Goal: Task Accomplishment & Management: Use online tool/utility

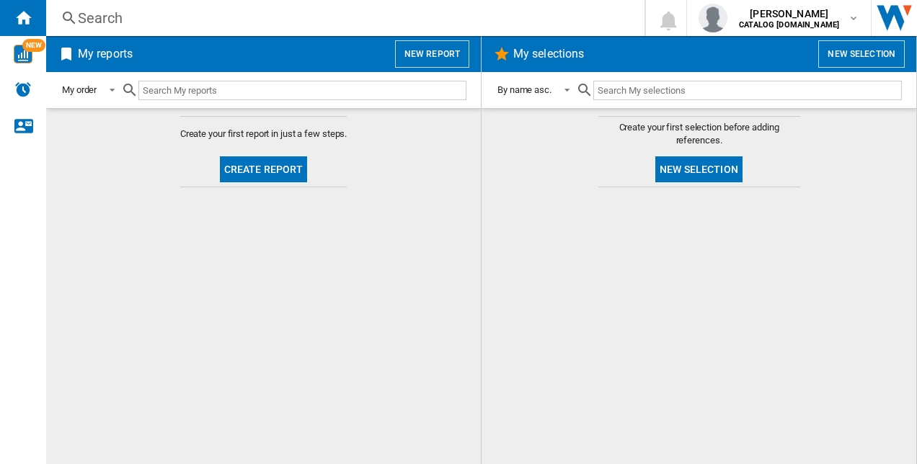
click at [277, 165] on button "Create report" at bounding box center [264, 169] width 88 height 26
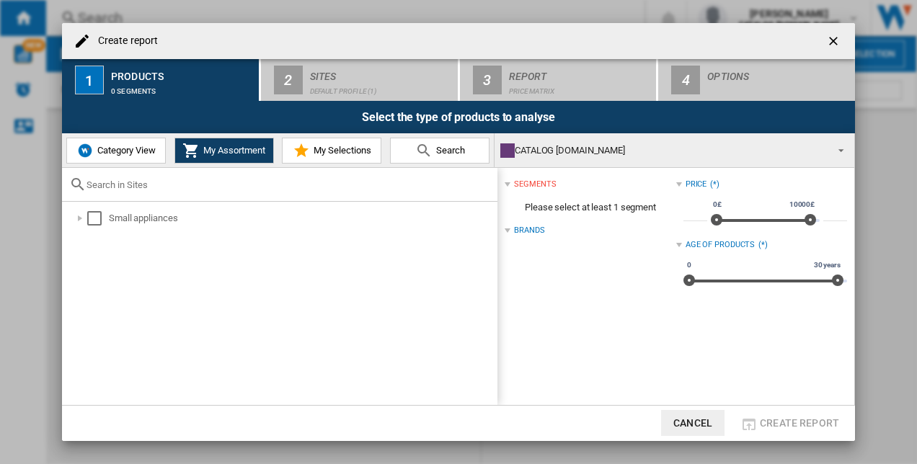
click at [112, 151] on span "Category View" at bounding box center [125, 150] width 62 height 11
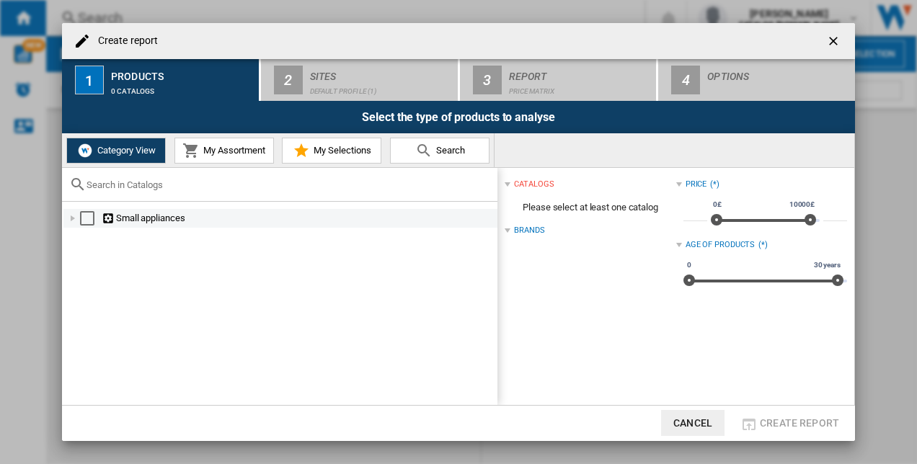
click at [90, 215] on div "Select" at bounding box center [87, 218] width 14 height 14
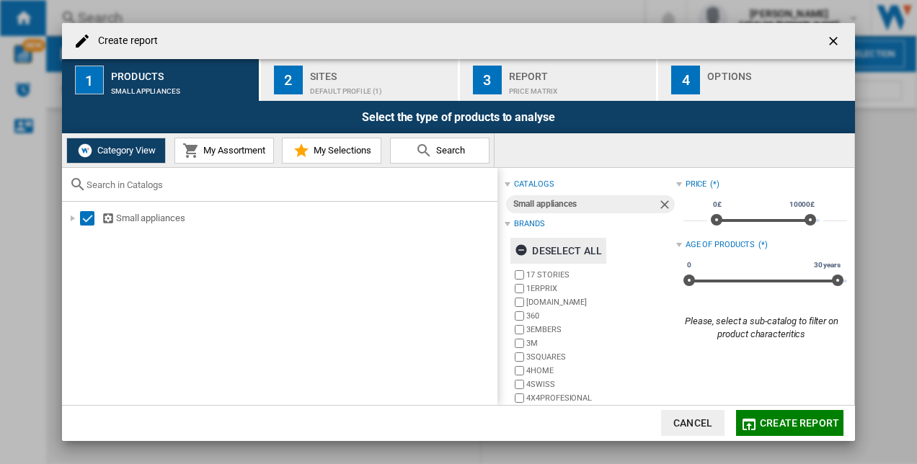
click at [525, 255] on ng-md-icon "button" at bounding box center [523, 252] width 17 height 17
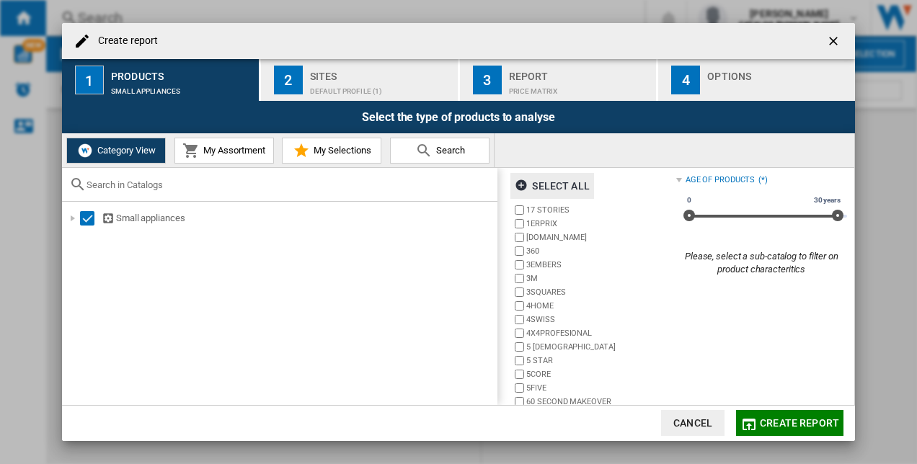
scroll to position [99, 0]
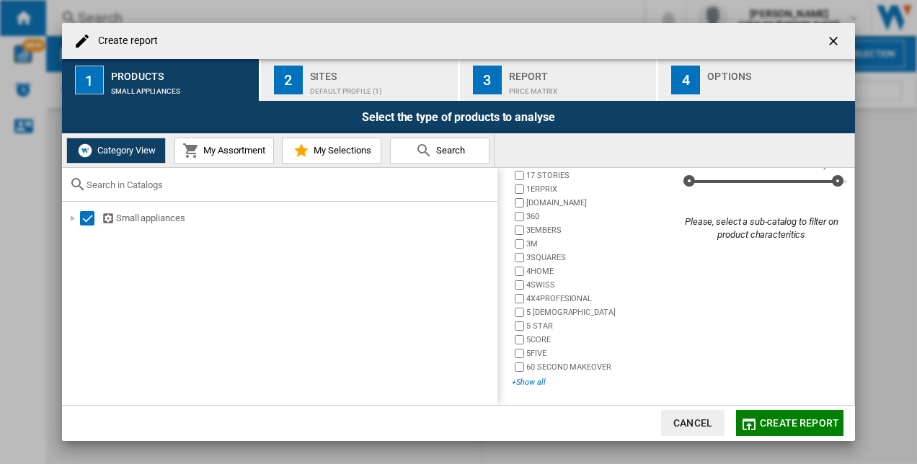
click at [534, 383] on div "+Show all" at bounding box center [594, 382] width 164 height 11
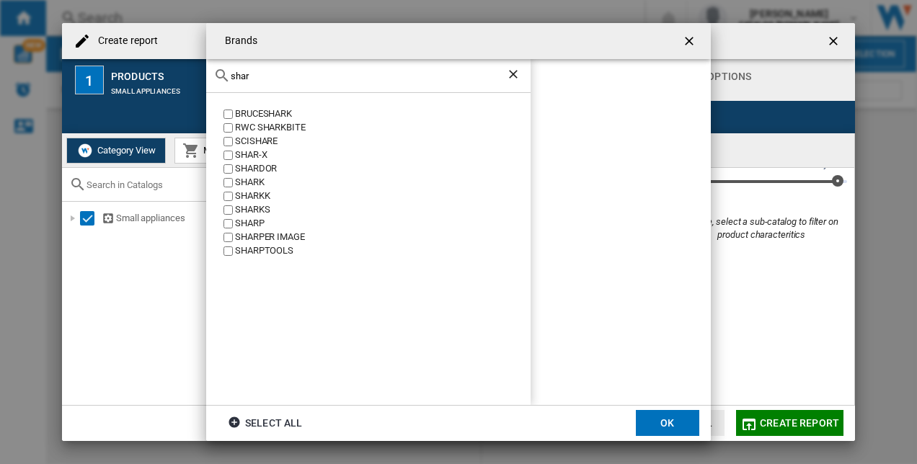
type input "shar"
click at [510, 74] on ng-md-icon "Clear search" at bounding box center [514, 75] width 17 height 17
click at [516, 76] on ng-md-icon "Clear search" at bounding box center [514, 75] width 17 height 17
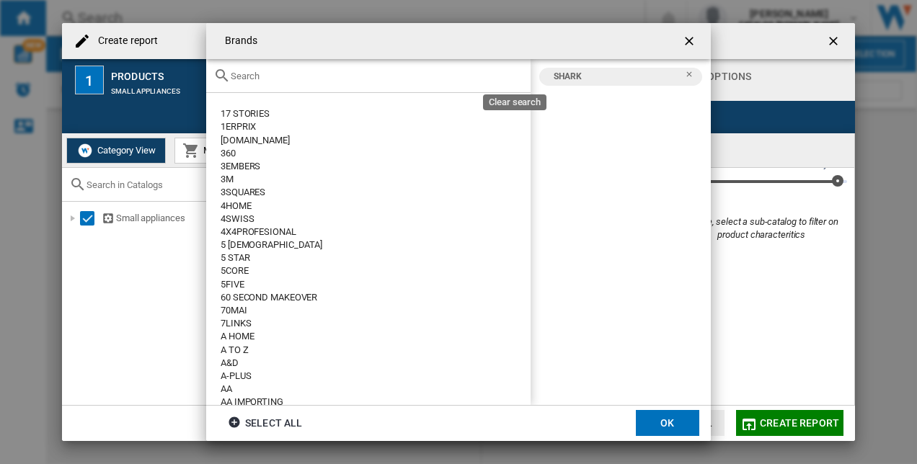
click at [406, 88] on div at bounding box center [368, 76] width 324 height 34
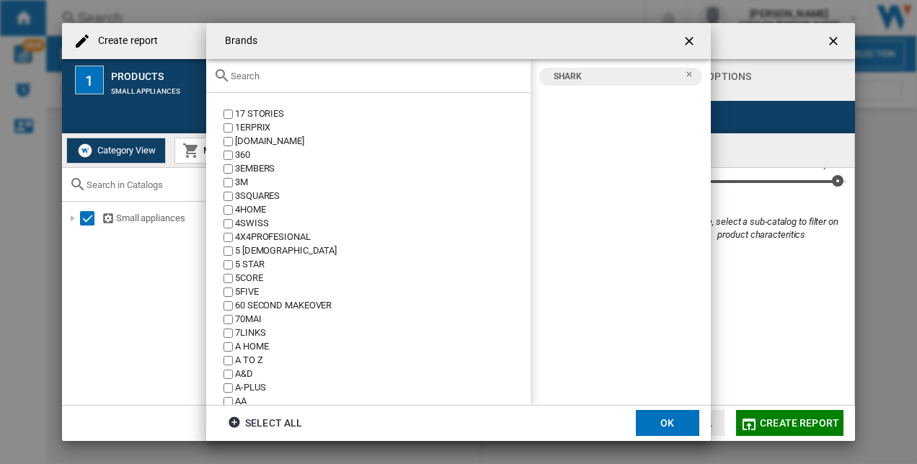
click at [303, 76] on div at bounding box center [368, 76] width 324 height 34
click at [303, 76] on input "text" at bounding box center [377, 76] width 293 height 11
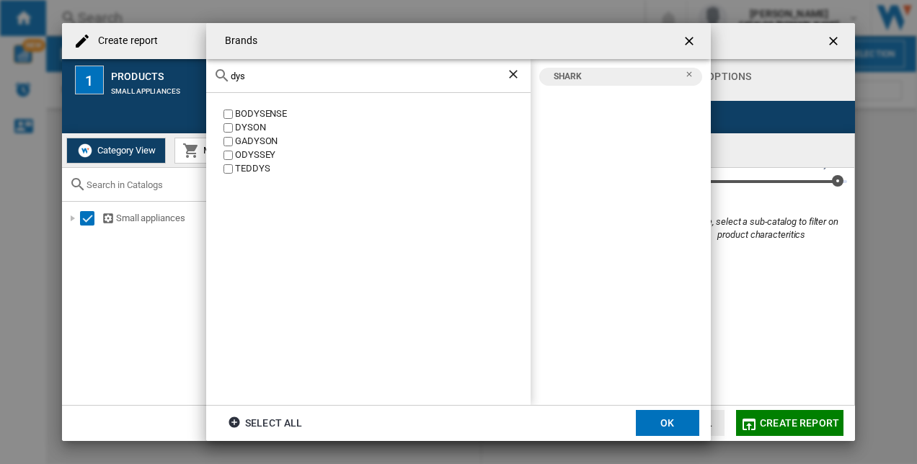
type input "dys"
click at [513, 73] on ng-md-icon "Clear search" at bounding box center [514, 75] width 17 height 17
click at [406, 74] on input "dys" at bounding box center [368, 76] width 275 height 11
type input "biss"
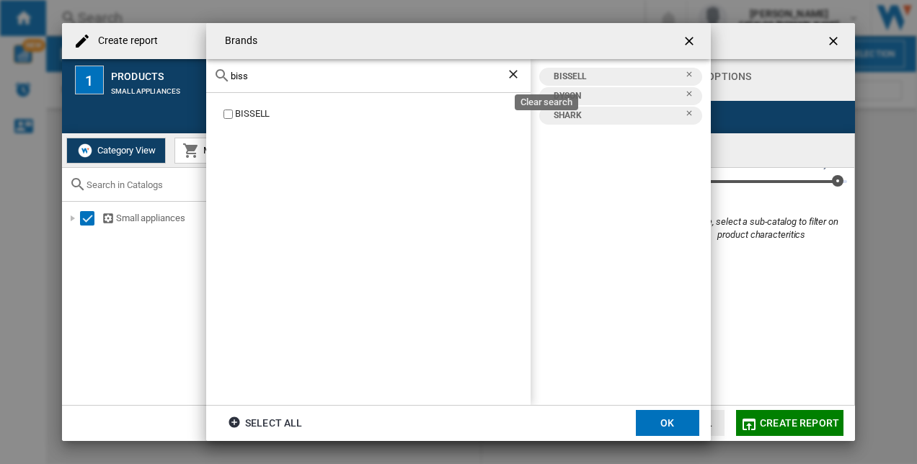
click at [510, 75] on ng-md-icon "Clear search" at bounding box center [514, 75] width 17 height 17
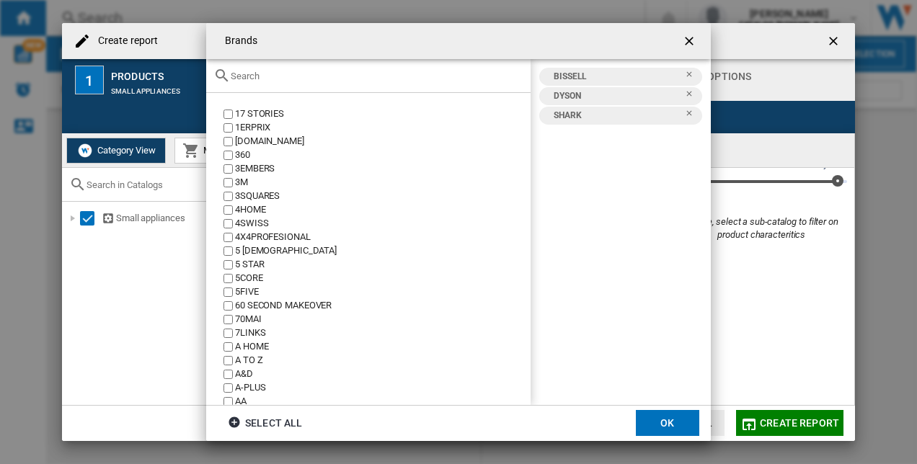
click at [443, 82] on div at bounding box center [368, 76] width 324 height 34
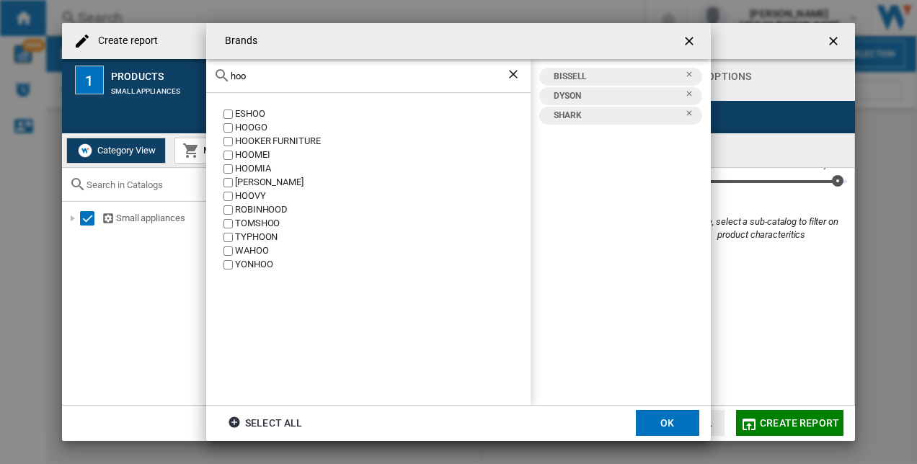
type input "hoo"
click at [650, 421] on button "OK" at bounding box center [667, 423] width 63 height 26
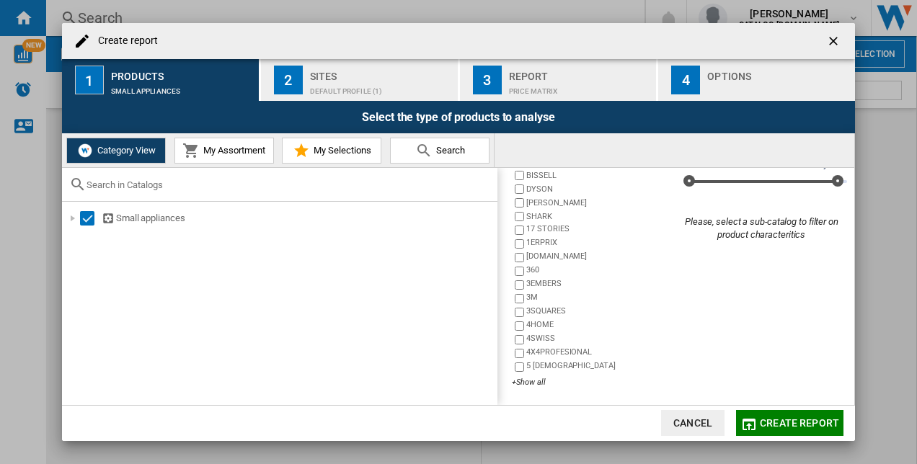
scroll to position [0, 0]
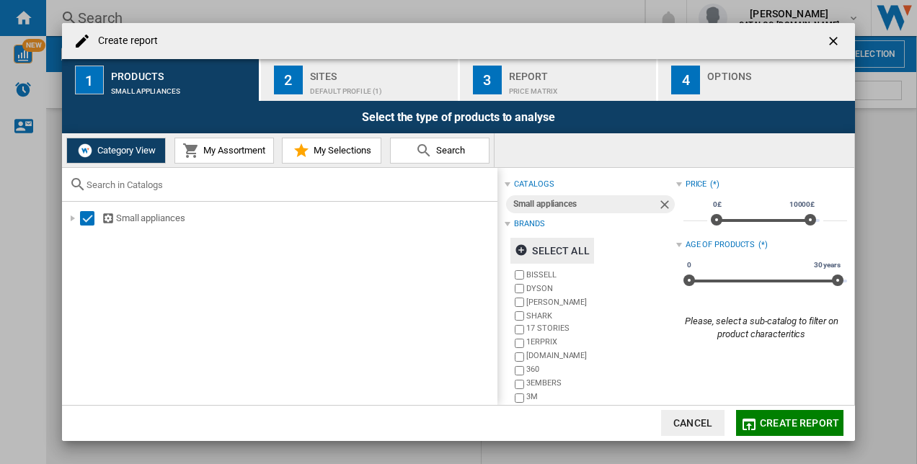
click at [248, 154] on span "My Assortment" at bounding box center [233, 150] width 66 height 11
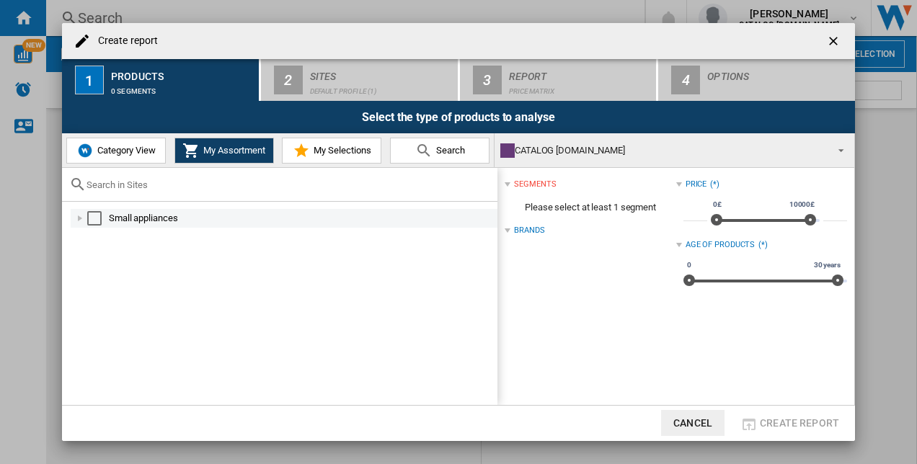
click at [94, 219] on div "Select" at bounding box center [94, 218] width 14 height 14
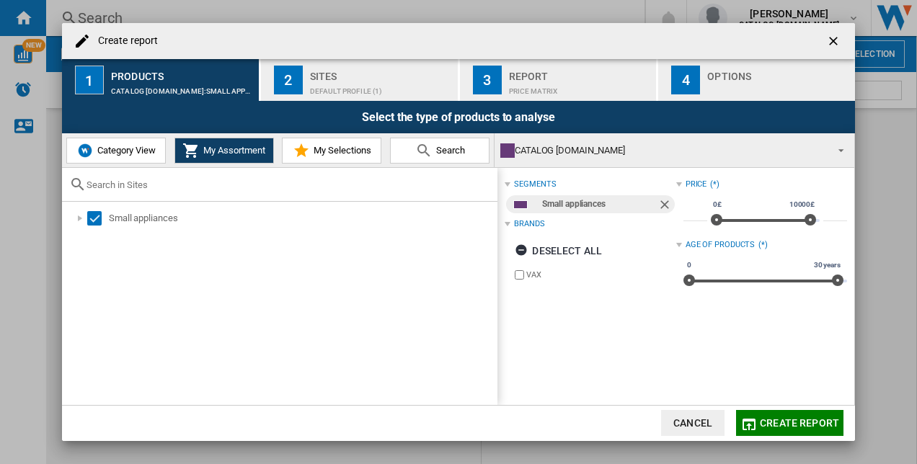
click at [151, 149] on span "Category View" at bounding box center [125, 150] width 62 height 11
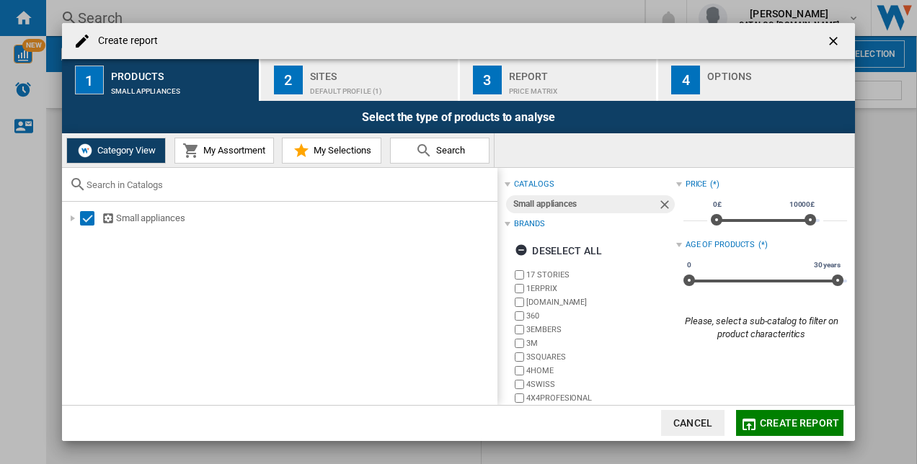
click at [232, 141] on button "My Assortment" at bounding box center [223, 151] width 99 height 26
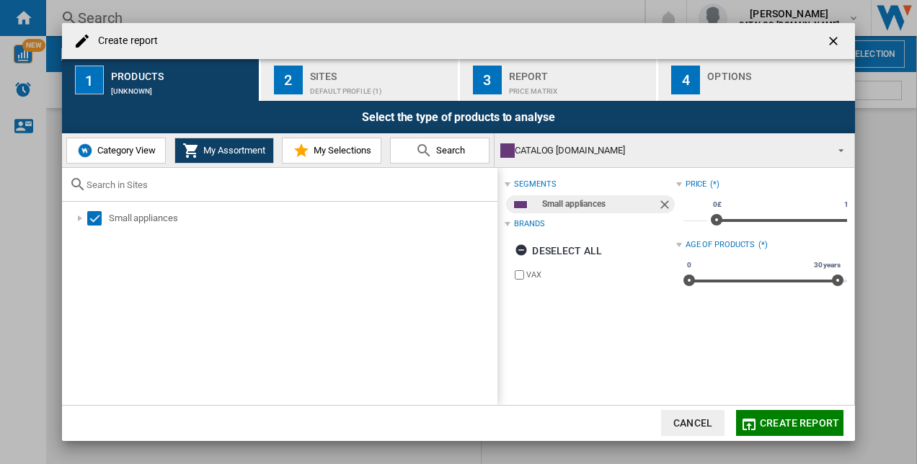
click at [330, 62] on button "2 Sites Default profile (1)" at bounding box center [360, 80] width 198 height 42
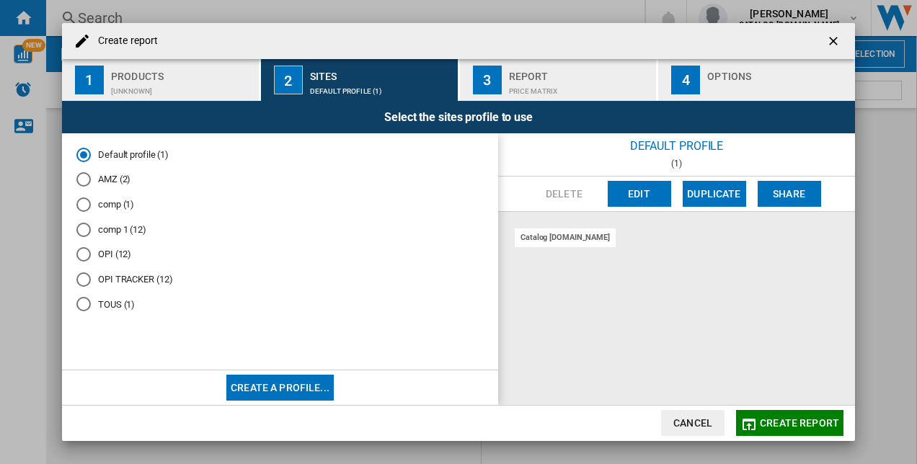
click at [262, 391] on button "Create a profile..." at bounding box center [279, 388] width 107 height 26
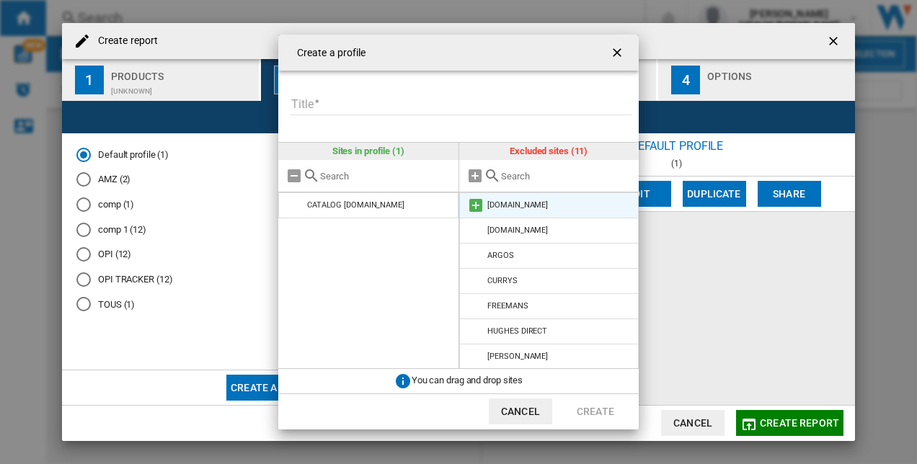
click at [475, 205] on md-icon at bounding box center [475, 205] width 17 height 17
click at [474, 208] on md-icon at bounding box center [475, 205] width 17 height 17
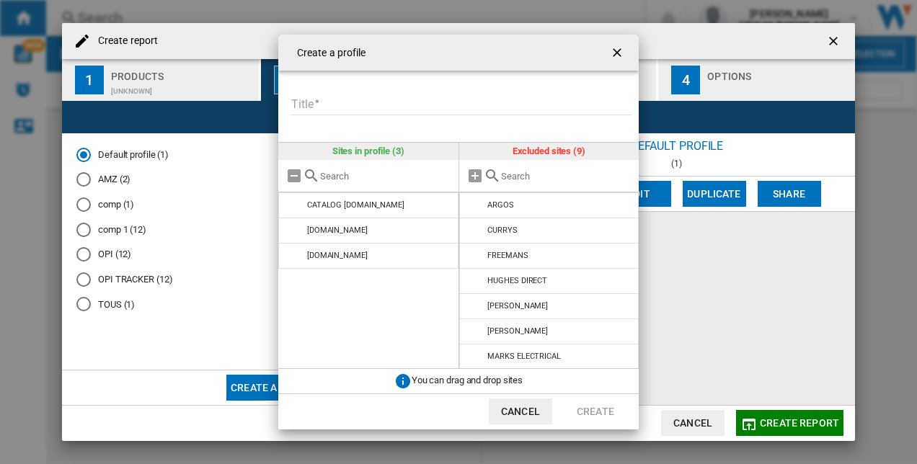
click at [474, 208] on md-icon at bounding box center [475, 205] width 17 height 17
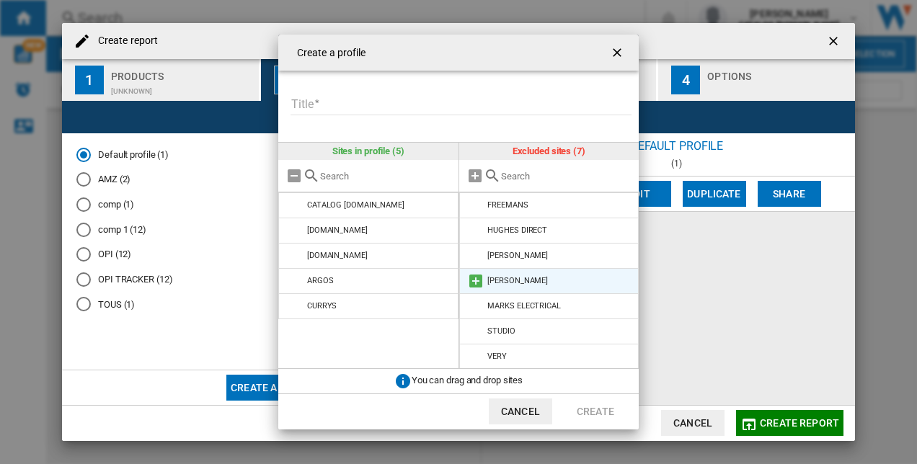
click at [473, 280] on md-icon at bounding box center [475, 280] width 17 height 17
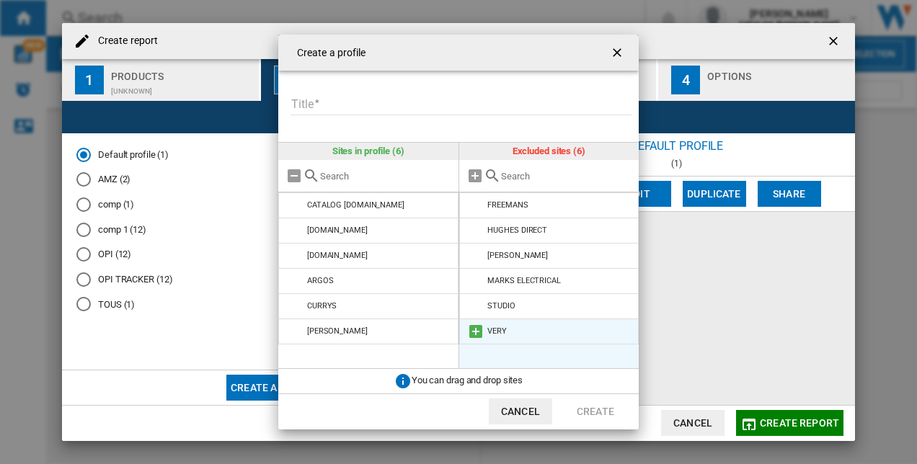
click at [479, 334] on md-icon at bounding box center [475, 331] width 17 height 17
click at [344, 104] on input "Title" at bounding box center [460, 105] width 341 height 22
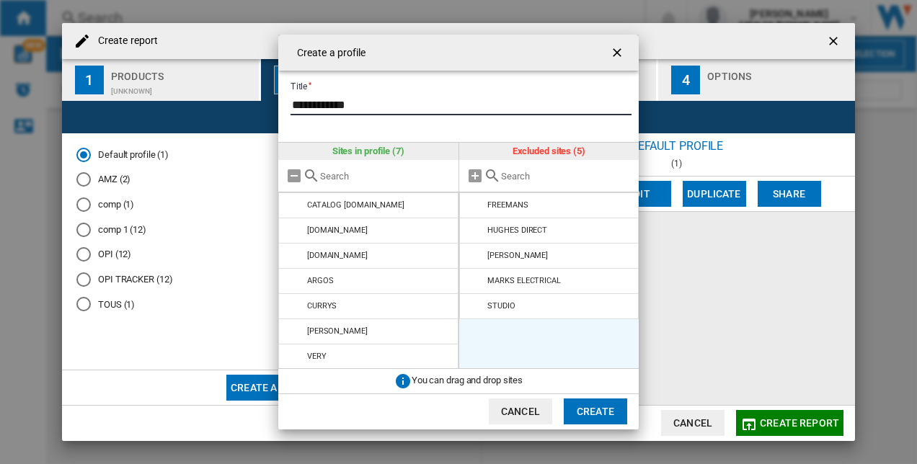
type input "**********"
click at [613, 408] on button "Create" at bounding box center [595, 412] width 63 height 26
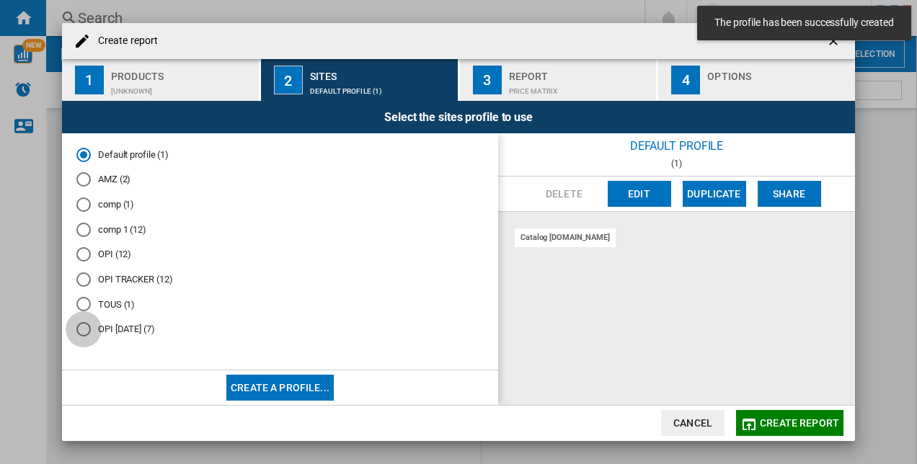
click at [77, 328] on div "OPI 26.09.25 (7)" at bounding box center [83, 329] width 14 height 14
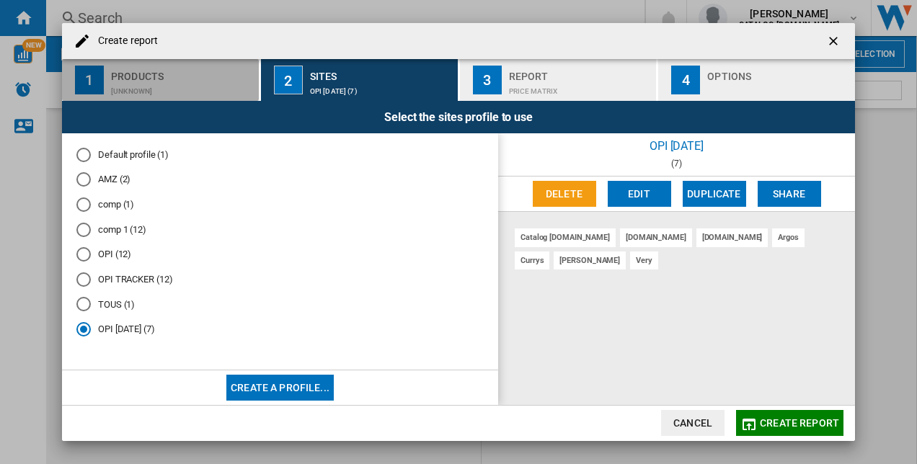
click at [145, 76] on div "Products" at bounding box center [182, 72] width 142 height 15
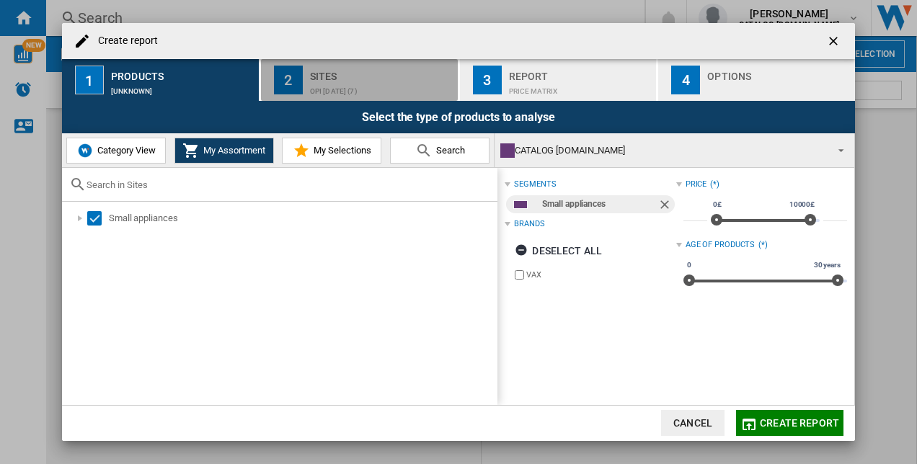
click at [308, 75] on button "2 Sites OPI 26.09.25 (7)" at bounding box center [360, 80] width 198 height 42
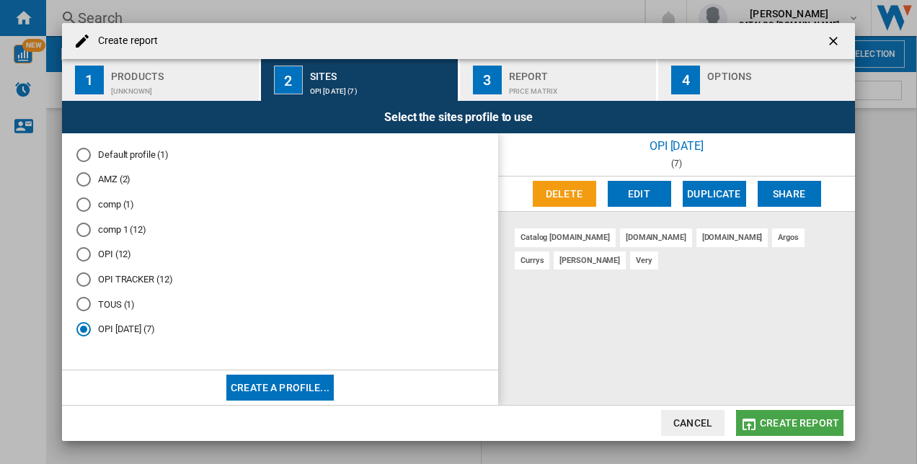
click at [770, 426] on span "Create report" at bounding box center [799, 423] width 79 height 12
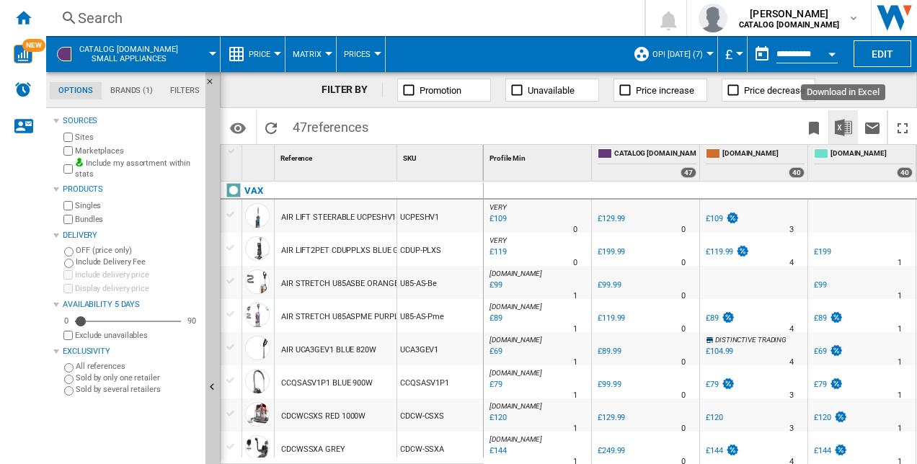
click at [843, 121] on img "Download in Excel" at bounding box center [843, 127] width 17 height 17
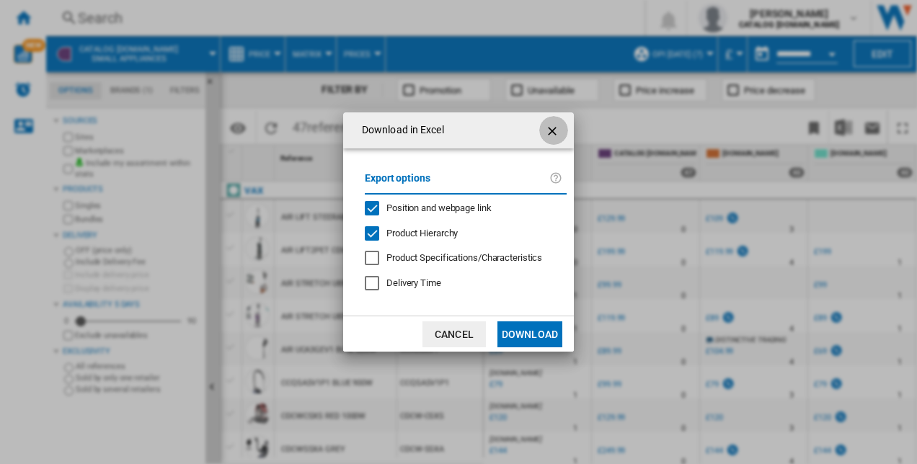
click at [549, 125] on ng-md-icon "getI18NText('BUTTONS.CLOSE_DIALOG')" at bounding box center [553, 131] width 17 height 17
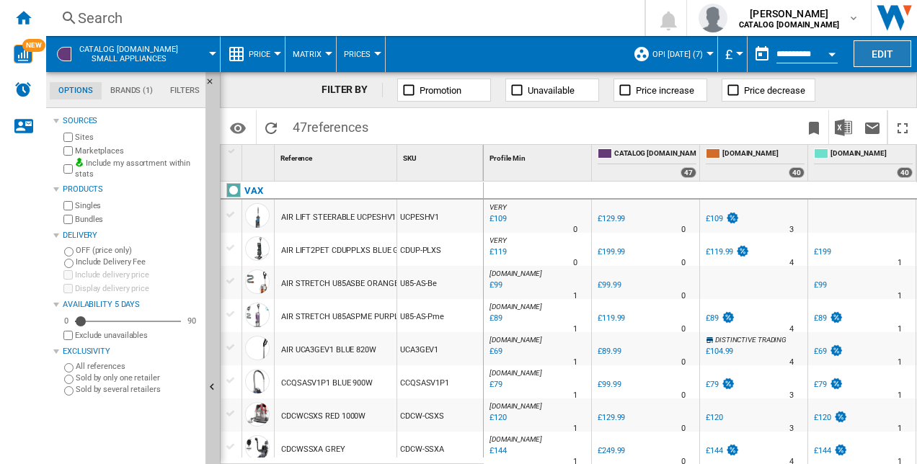
click at [866, 52] on button "Edit" at bounding box center [882, 53] width 58 height 27
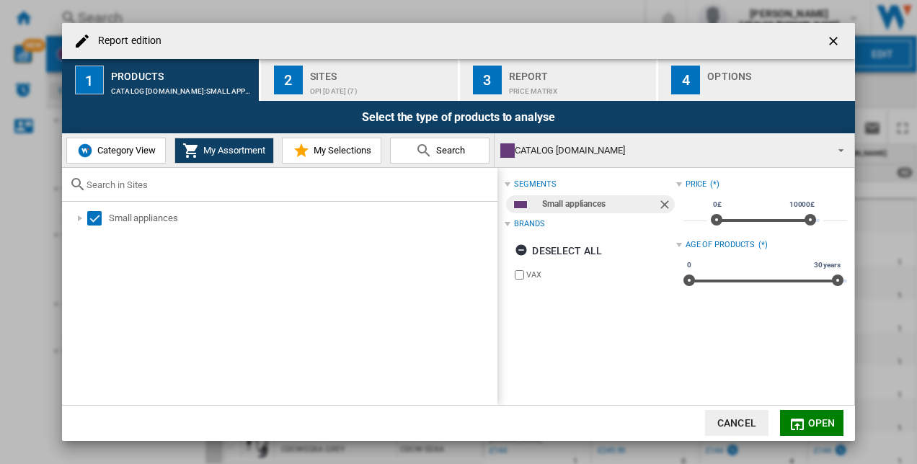
click at [333, 84] on div "OPI 26.09.25 (7)" at bounding box center [381, 87] width 142 height 15
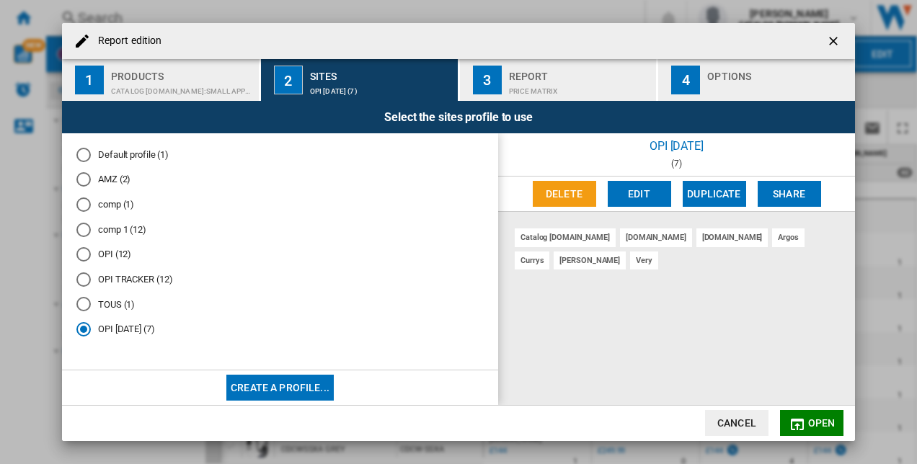
click at [622, 183] on button "Edit" at bounding box center [639, 194] width 63 height 26
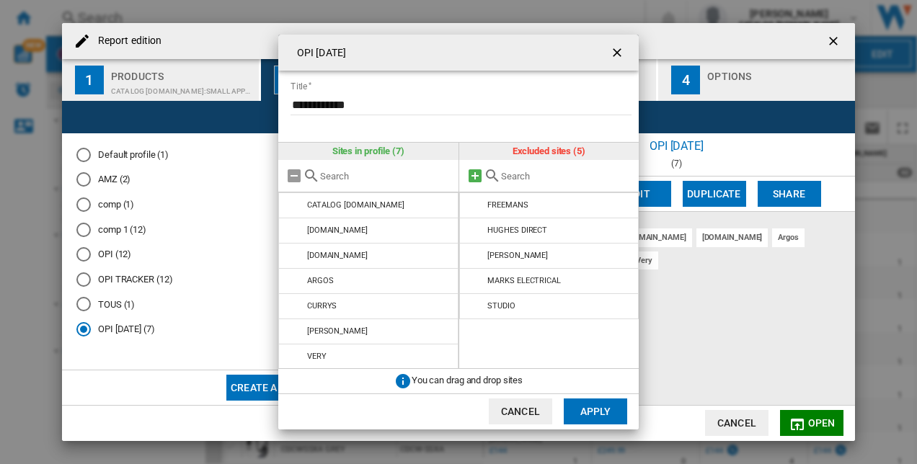
click at [472, 172] on md-icon "OPI 26.09.25 ..." at bounding box center [474, 175] width 17 height 17
click at [586, 414] on button "Apply" at bounding box center [595, 412] width 63 height 26
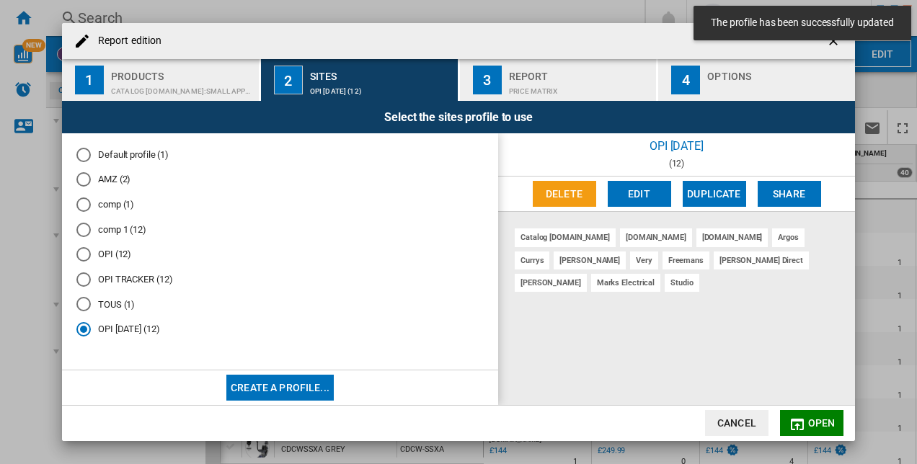
click at [835, 422] on button "Open" at bounding box center [811, 423] width 63 height 26
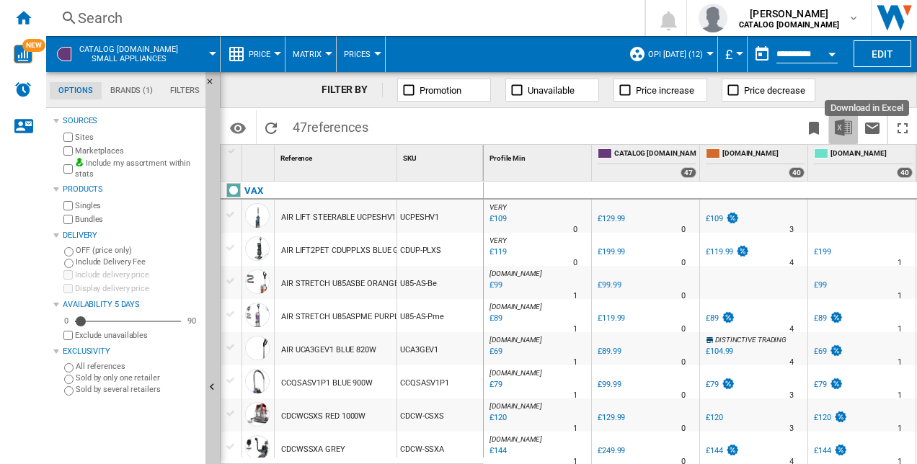
click at [846, 123] on img "Download in Excel" at bounding box center [843, 127] width 17 height 17
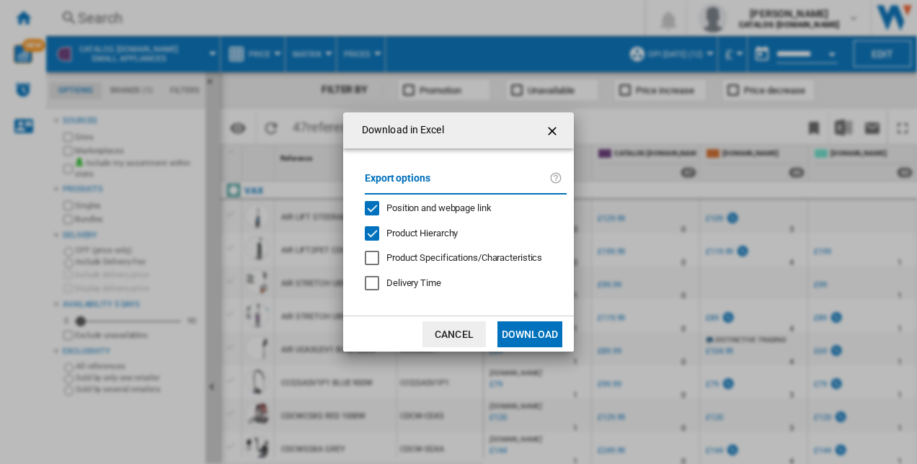
click at [537, 336] on button "Download" at bounding box center [529, 334] width 65 height 26
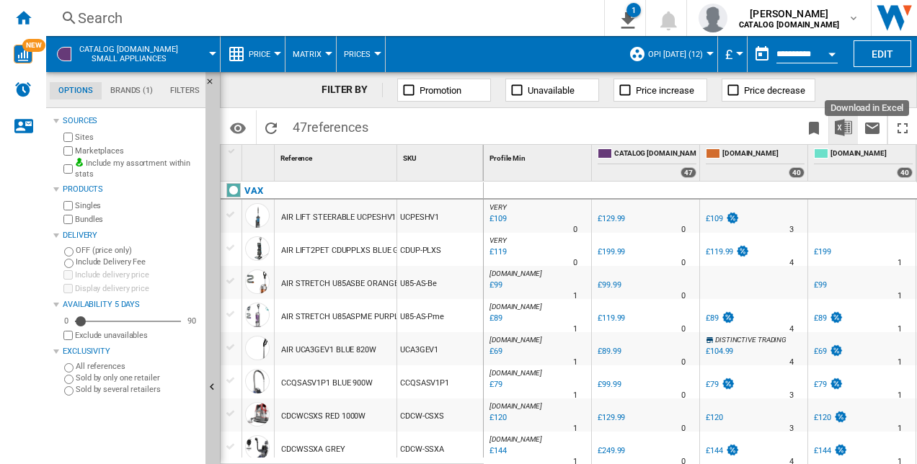
click at [845, 128] on img "Download in Excel" at bounding box center [843, 127] width 17 height 17
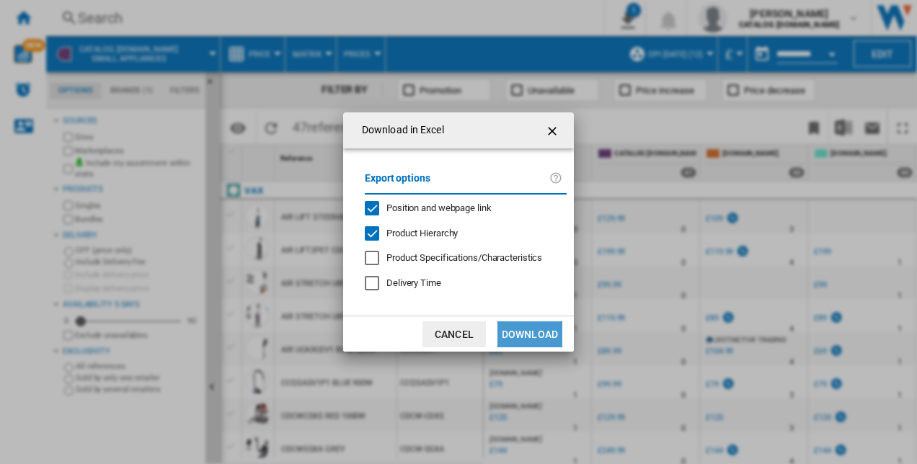
click at [519, 332] on button "Download" at bounding box center [529, 334] width 65 height 26
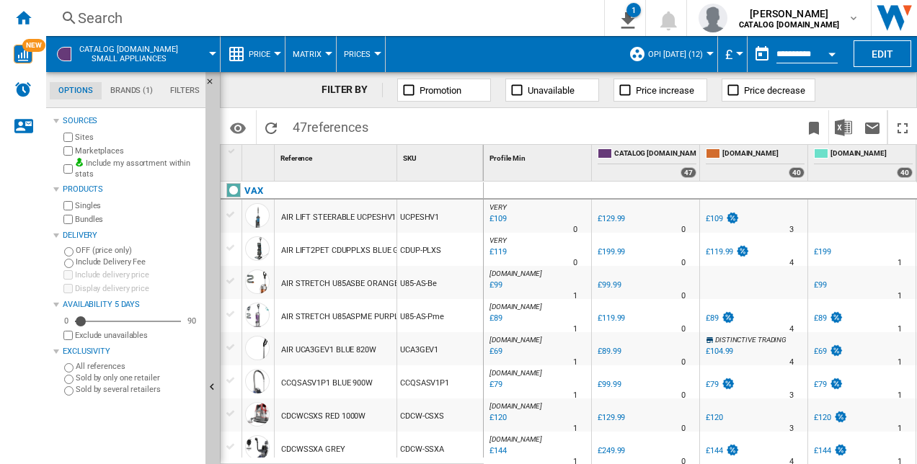
click at [512, 125] on span at bounding box center [481, 127] width 212 height 34
